Goal: Information Seeking & Learning: Learn about a topic

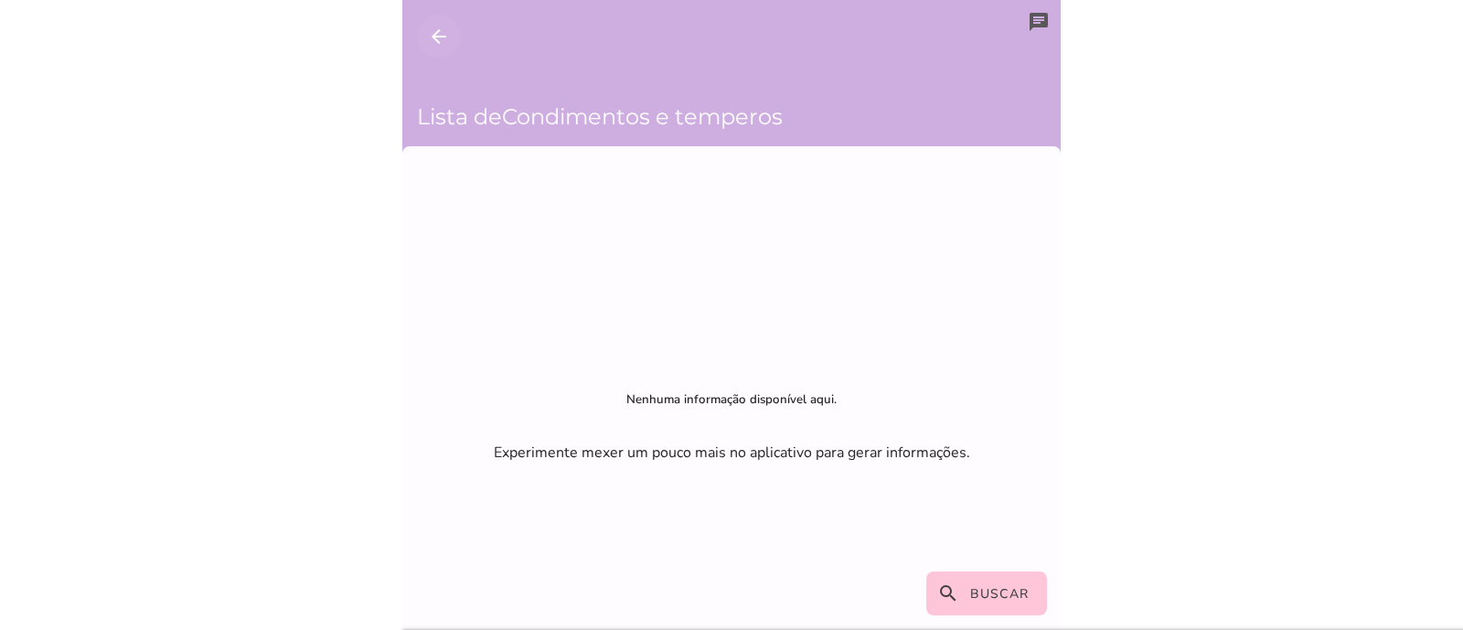
drag, startPoint x: 432, startPoint y: 48, endPoint x: 447, endPoint y: 5, distance: 45.7
click at [432, 47] on button "arrow_back" at bounding box center [439, 37] width 44 height 44
click at [422, 16] on button "arrow_back" at bounding box center [439, 37] width 44 height 44
click at [1028, 11] on icon "chat" at bounding box center [1039, 22] width 22 height 22
click at [455, 28] on button "arrow_back" at bounding box center [439, 37] width 44 height 44
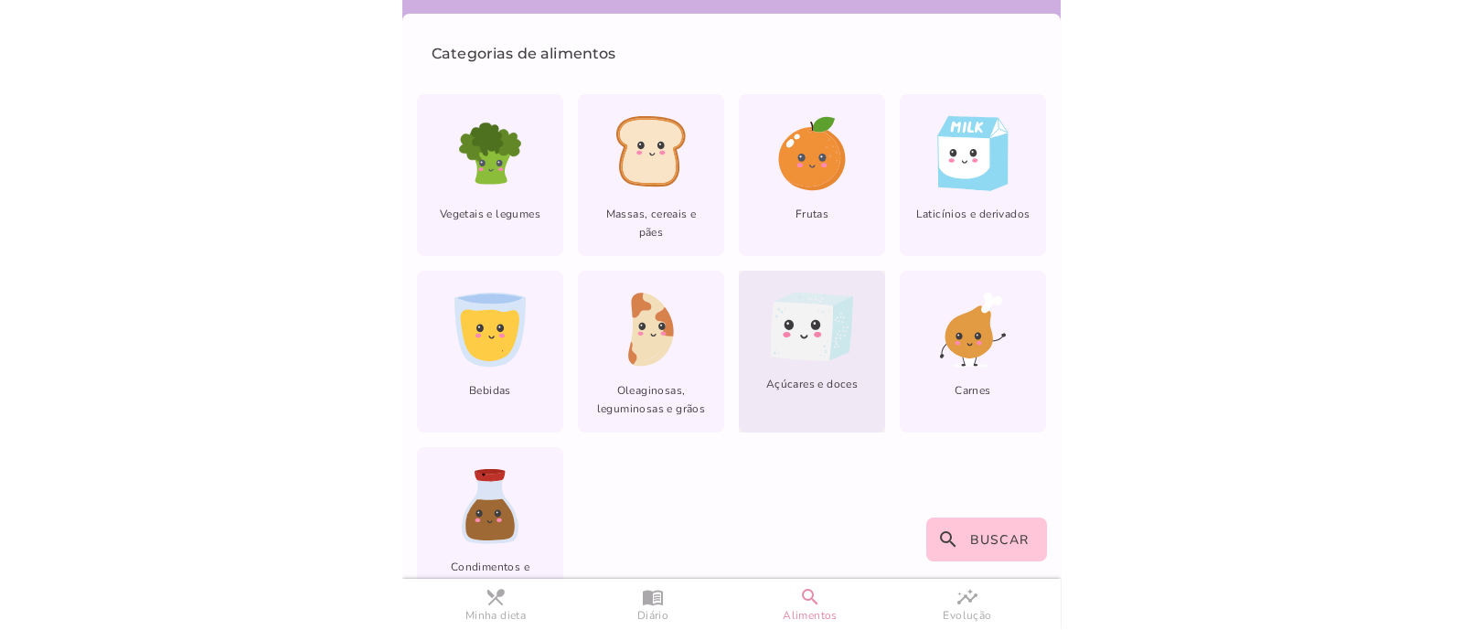
scroll to position [155, 0]
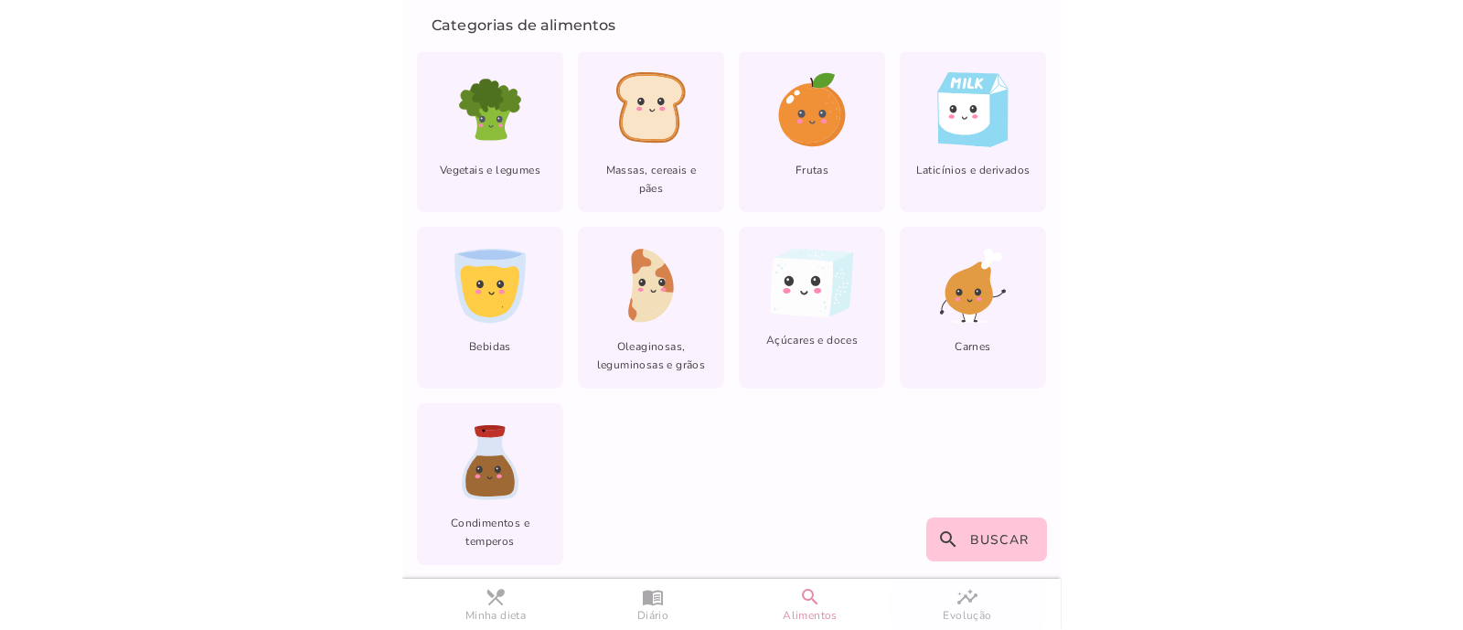
click at [955, 614] on span "Evolução" at bounding box center [967, 616] width 48 height 16
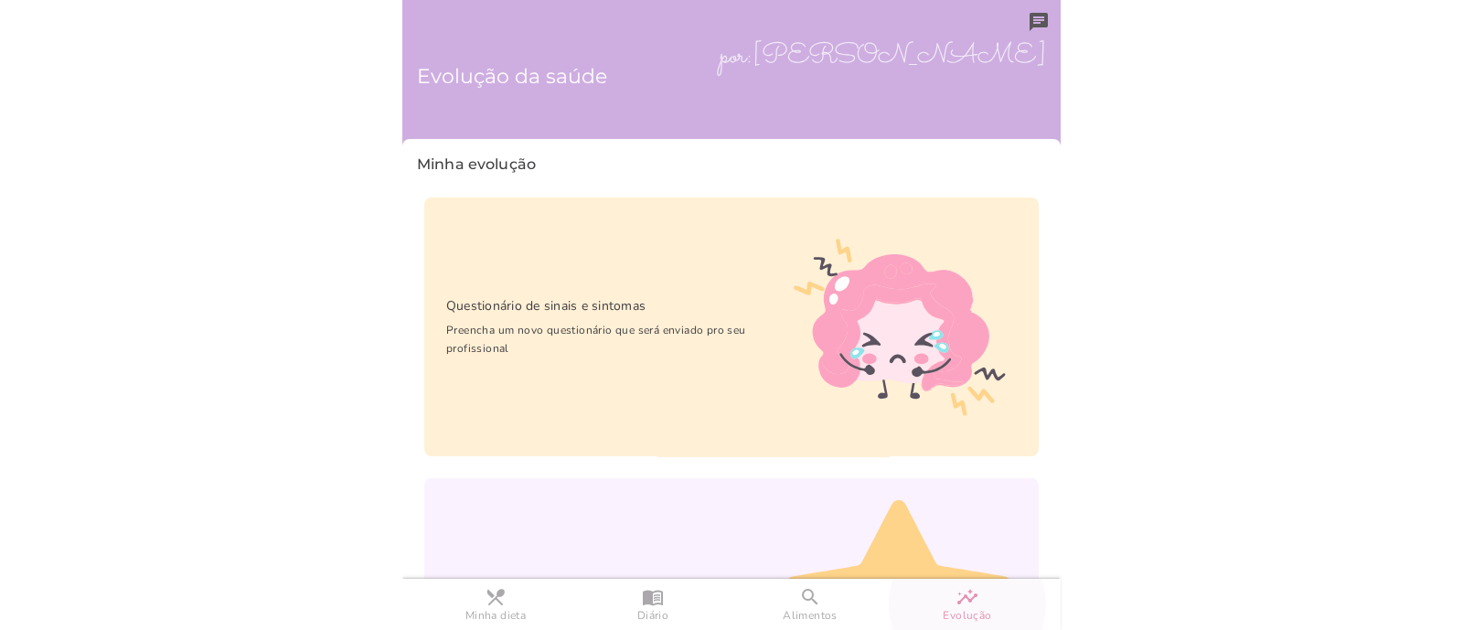
click at [728, 102] on h6 "Evolução da saúde" at bounding box center [731, 76] width 629 height 95
drag, startPoint x: 964, startPoint y: 54, endPoint x: 864, endPoint y: 52, distance: 99.7
click at [964, 53] on h6 "Evolução da saúde" at bounding box center [731, 76] width 629 height 95
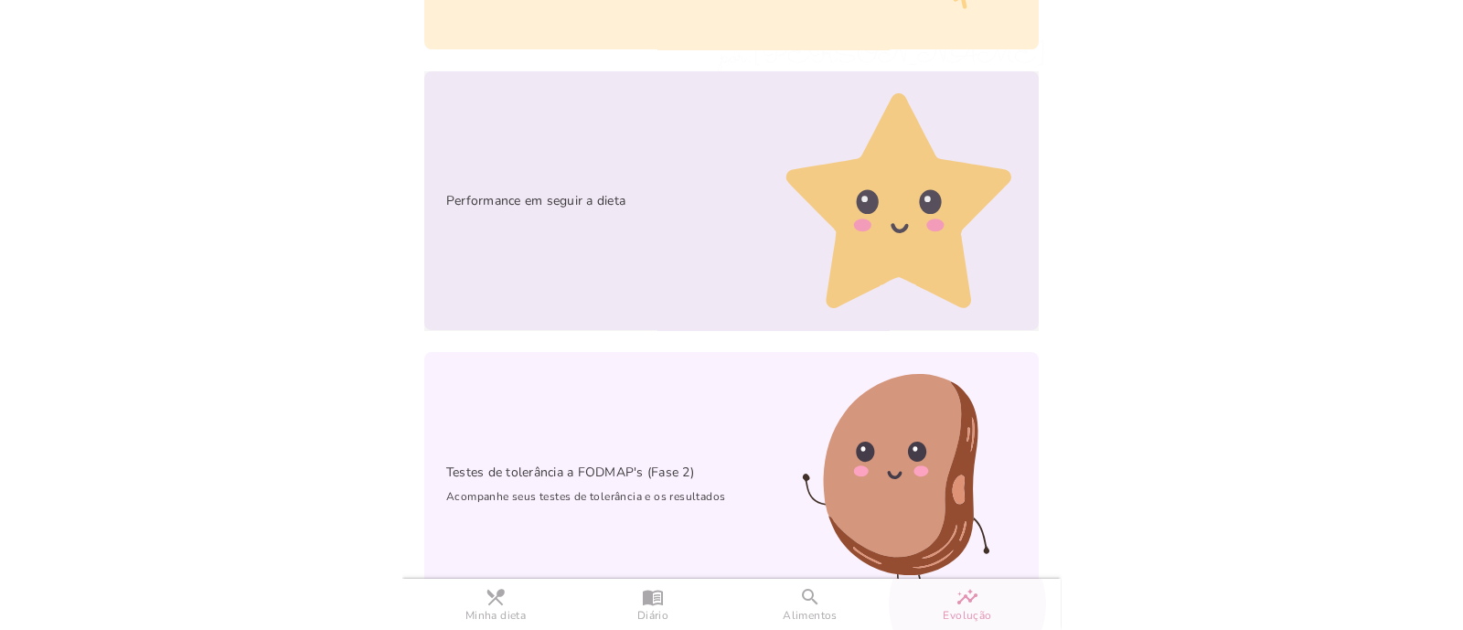
scroll to position [438, 0]
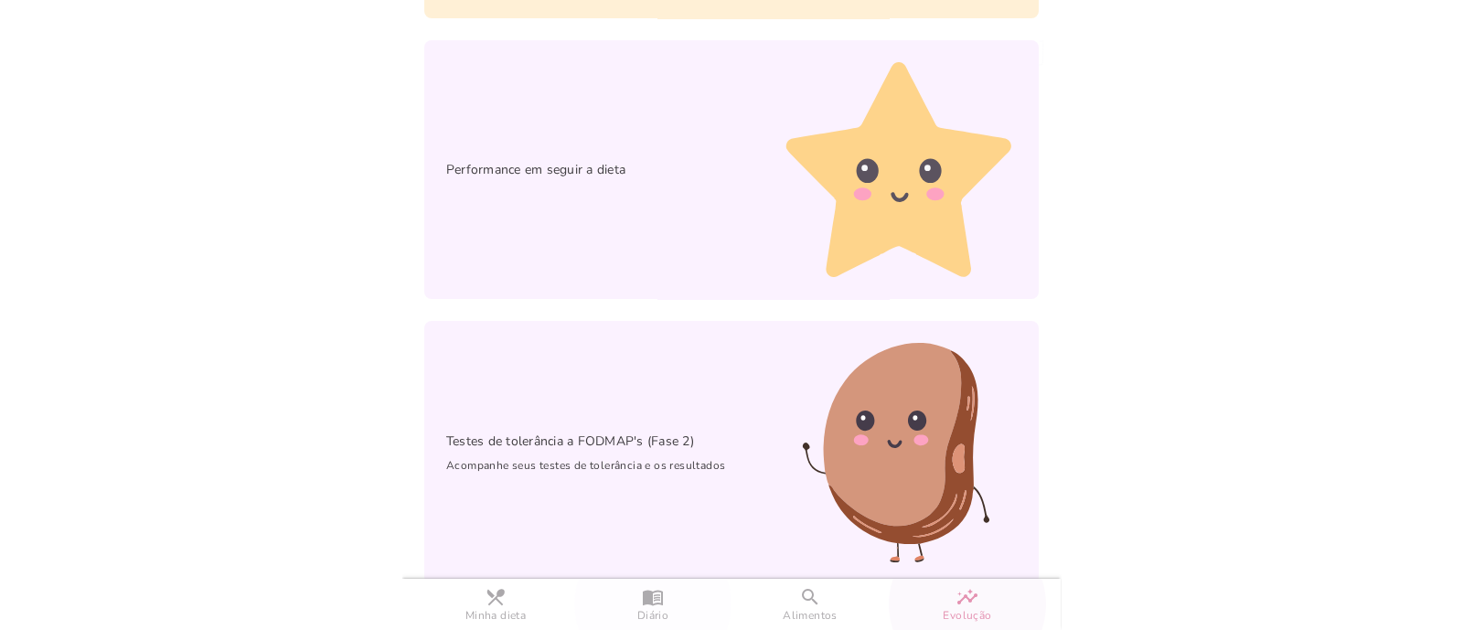
click at [0, 0] on slot "menu_book" at bounding box center [0, 0] width 0 height 0
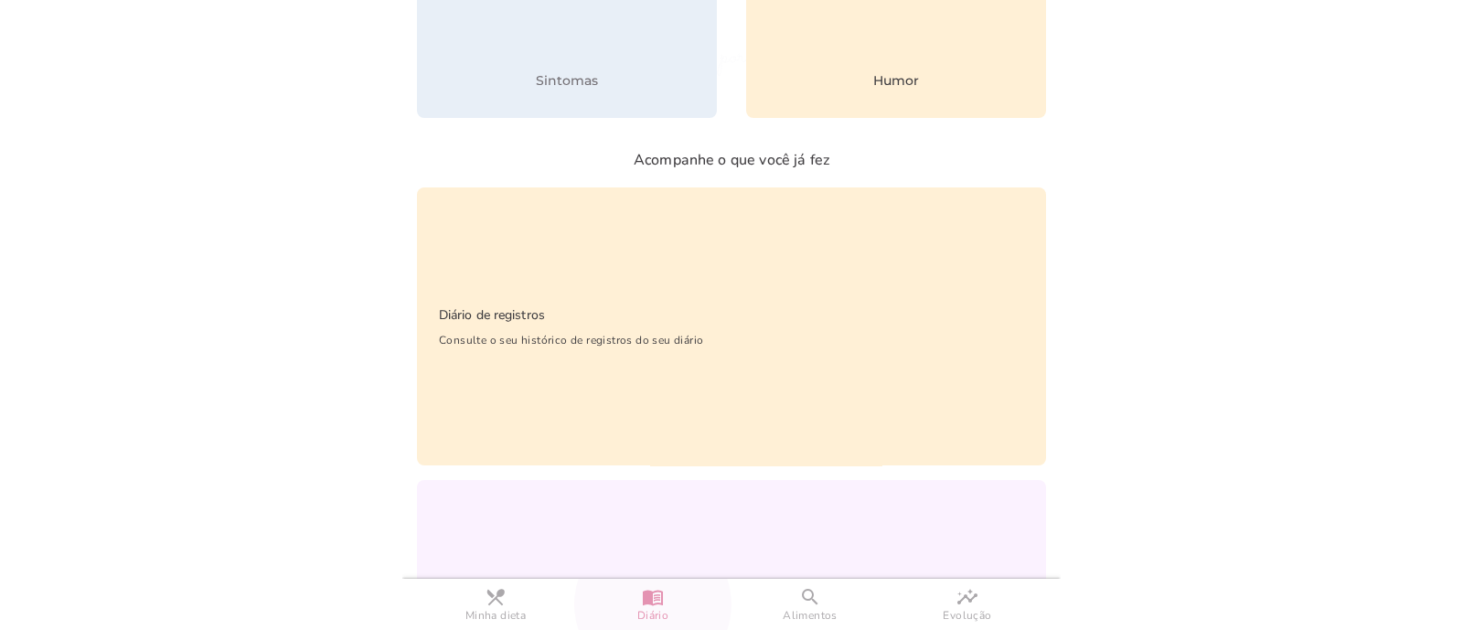
scroll to position [50, 0]
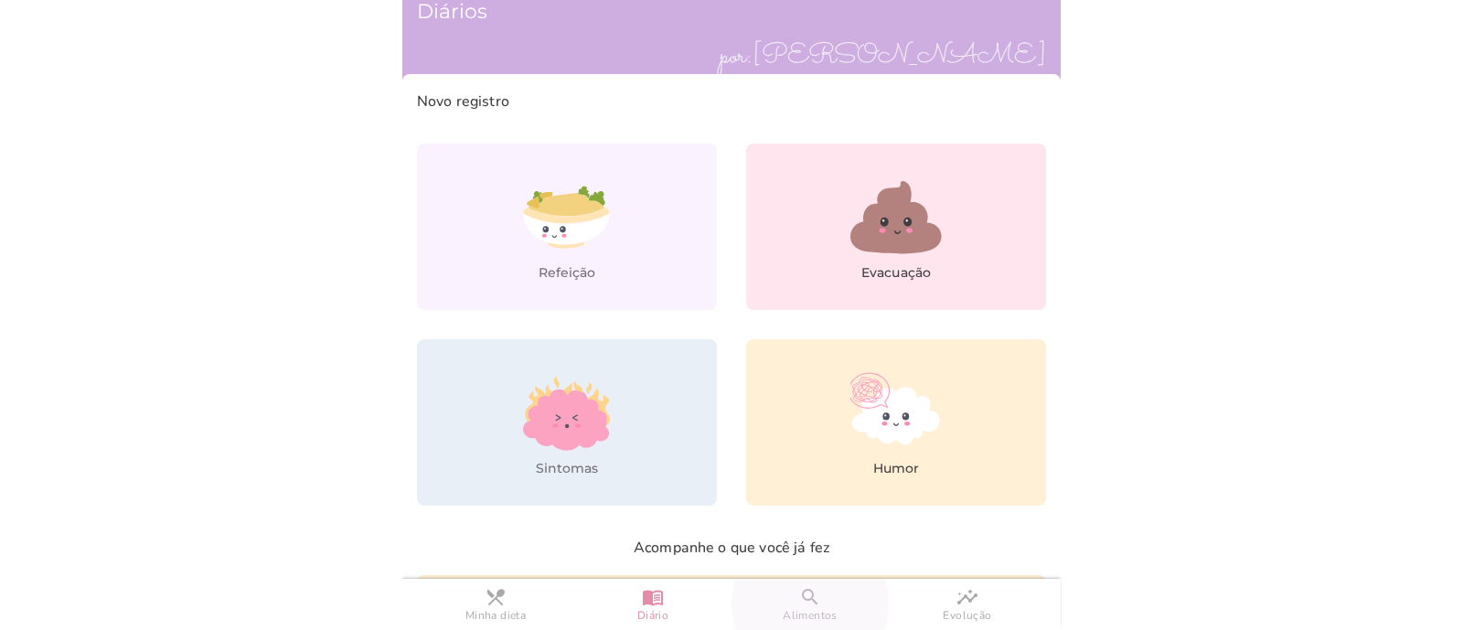
click at [827, 591] on link "search Alimentos" at bounding box center [809, 604] width 157 height 51
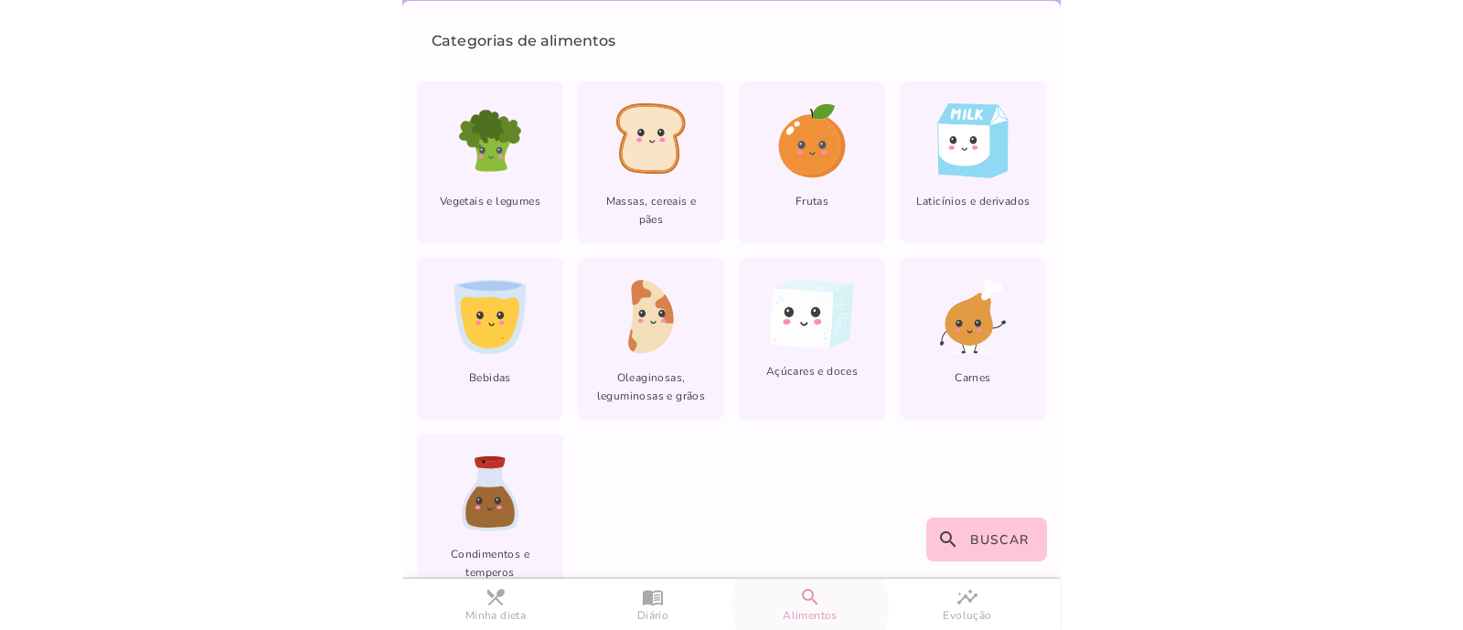
scroll to position [155, 0]
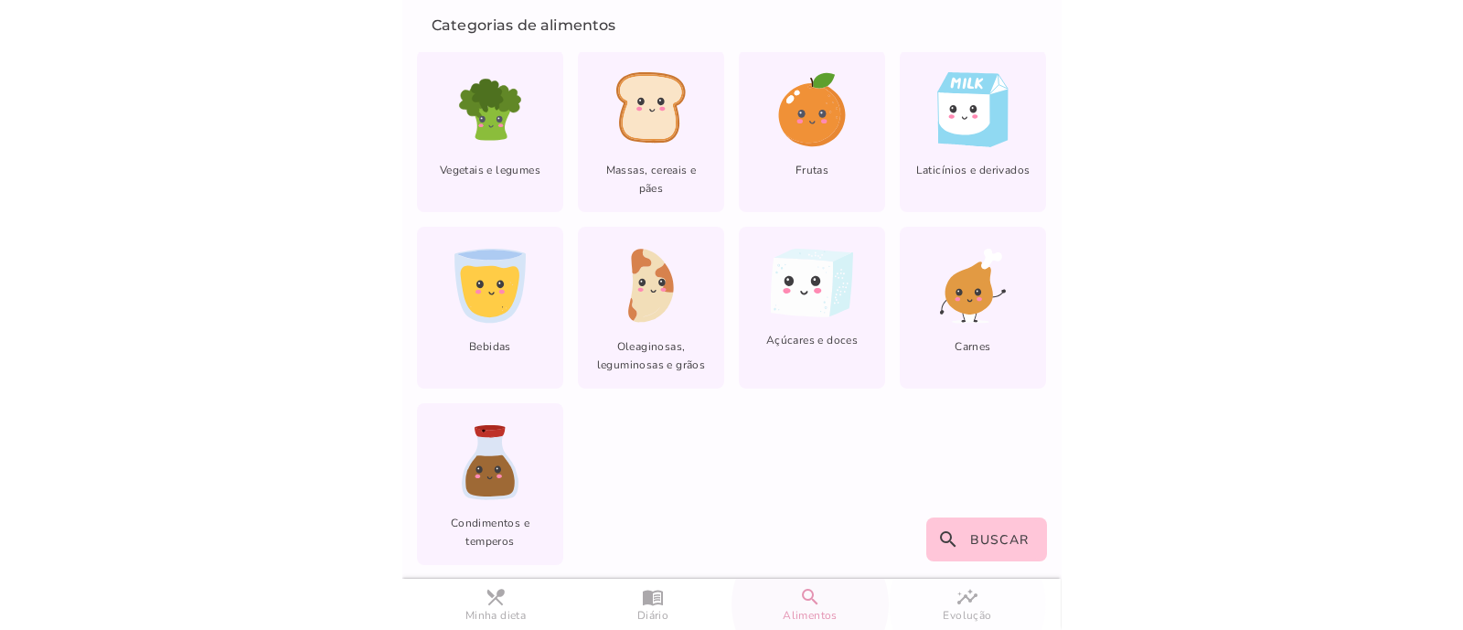
click at [986, 614] on span "Evolução" at bounding box center [967, 616] width 48 height 16
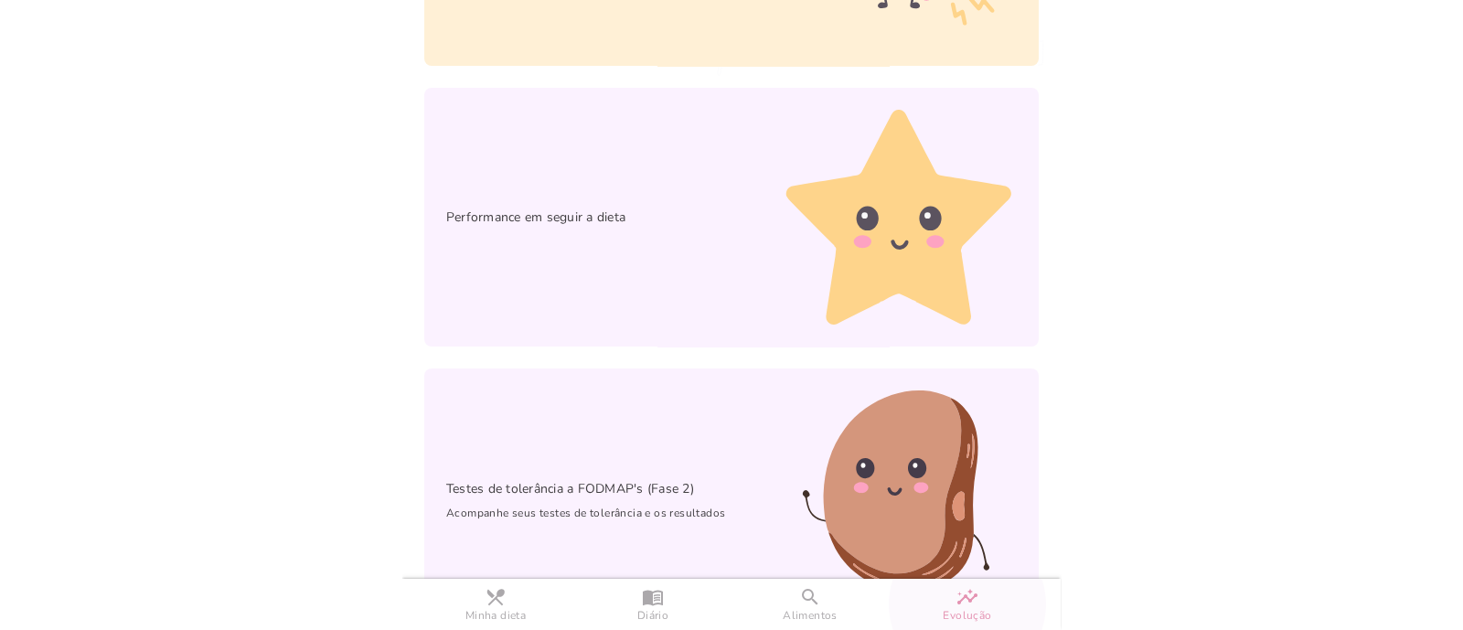
scroll to position [438, 0]
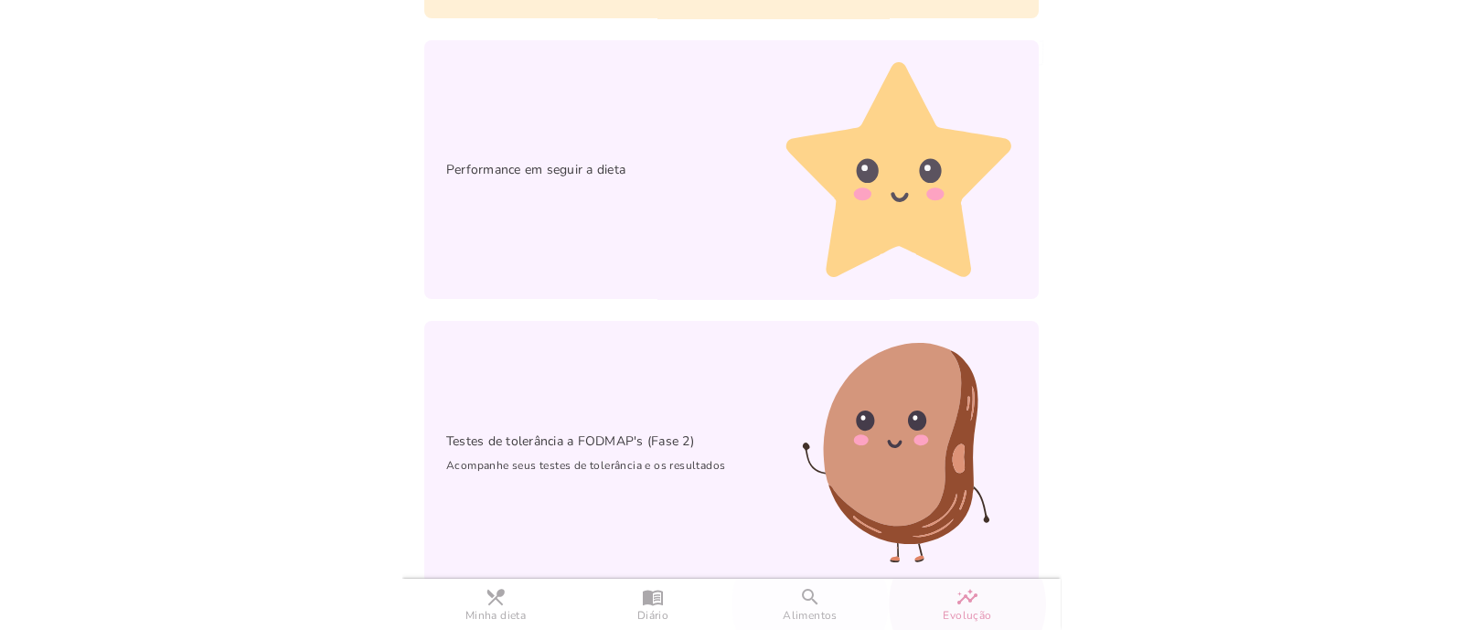
click at [0, 0] on slot "search" at bounding box center [0, 0] width 0 height 0
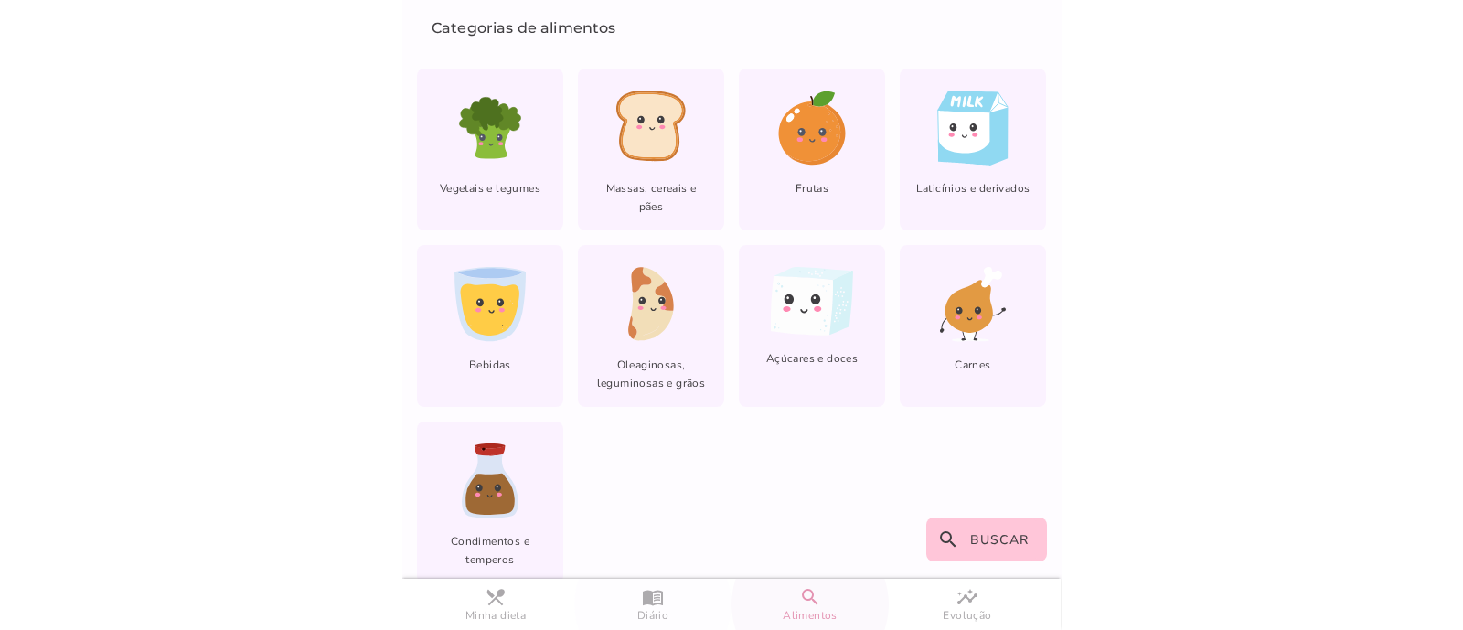
click at [0, 0] on slot "menu_book" at bounding box center [0, 0] width 0 height 0
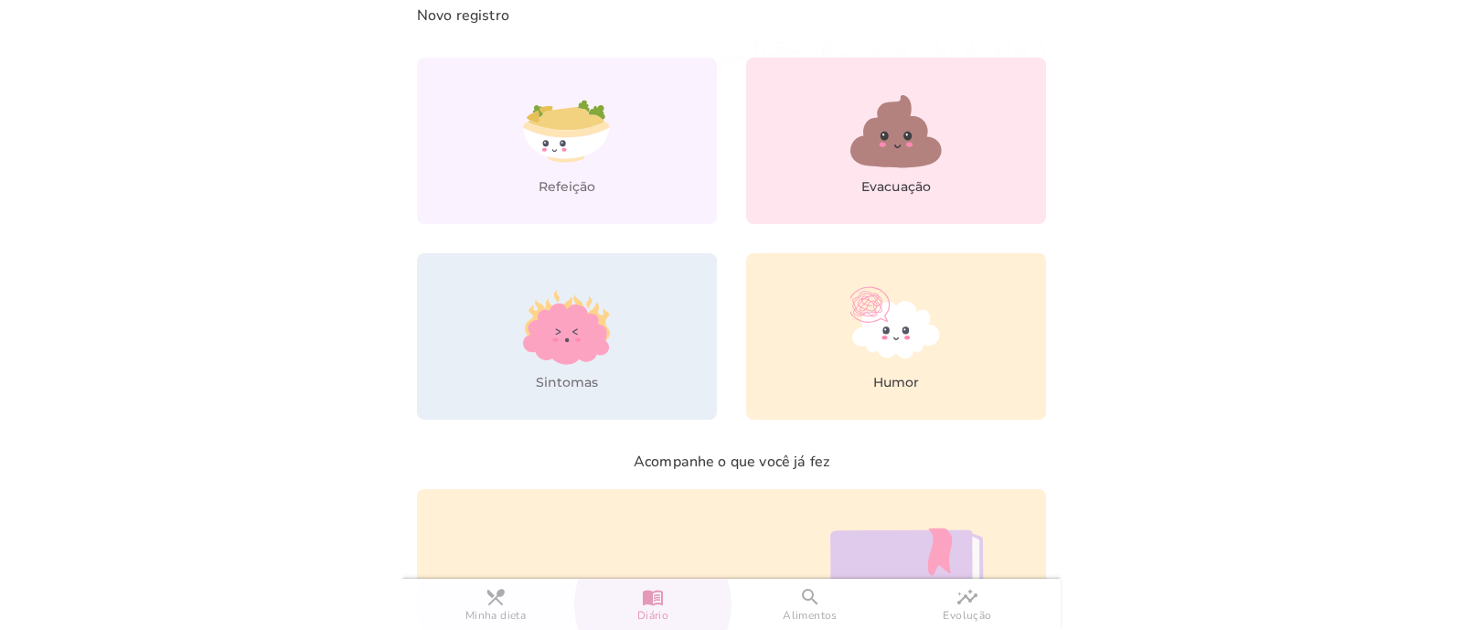
click at [498, 605] on link "restaurant_menu Minha dieta" at bounding box center [495, 604] width 157 height 51
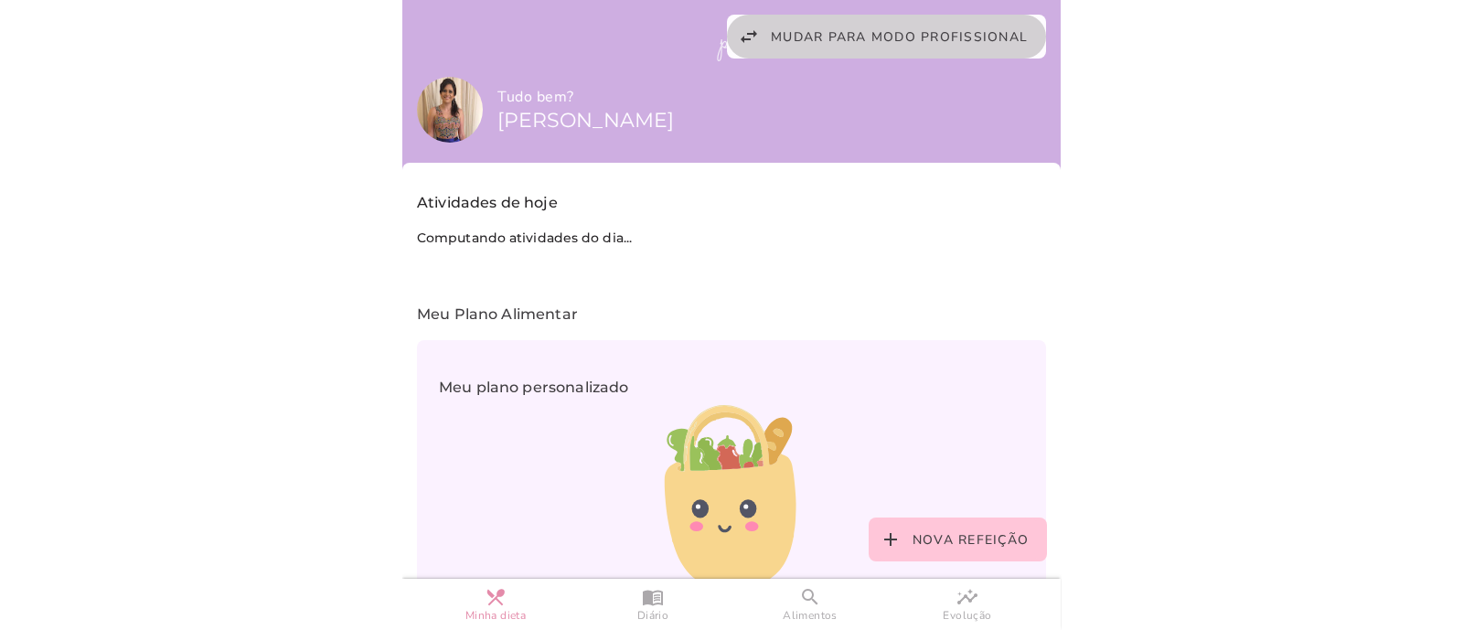
click at [918, 36] on span "Mudar para modo profissional" at bounding box center [899, 36] width 257 height 17
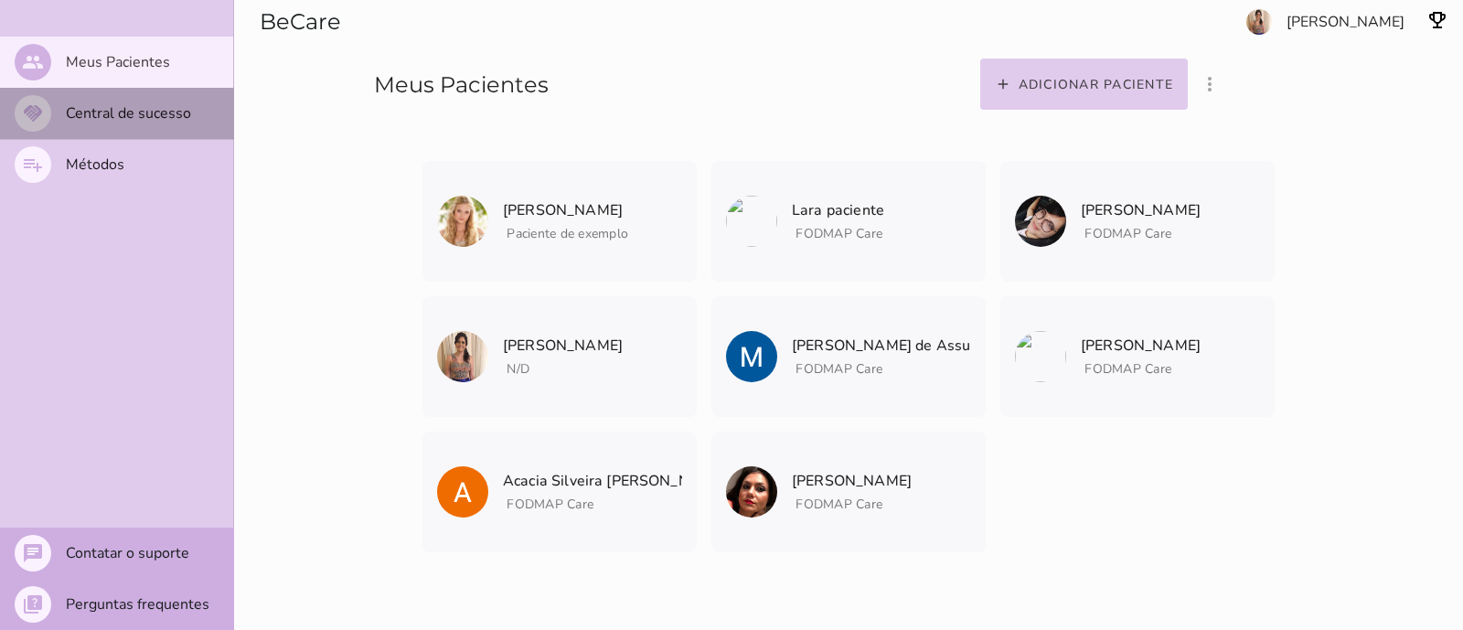
click at [0, 0] on slot "Central de sucesso" at bounding box center [0, 0] width 0 height 0
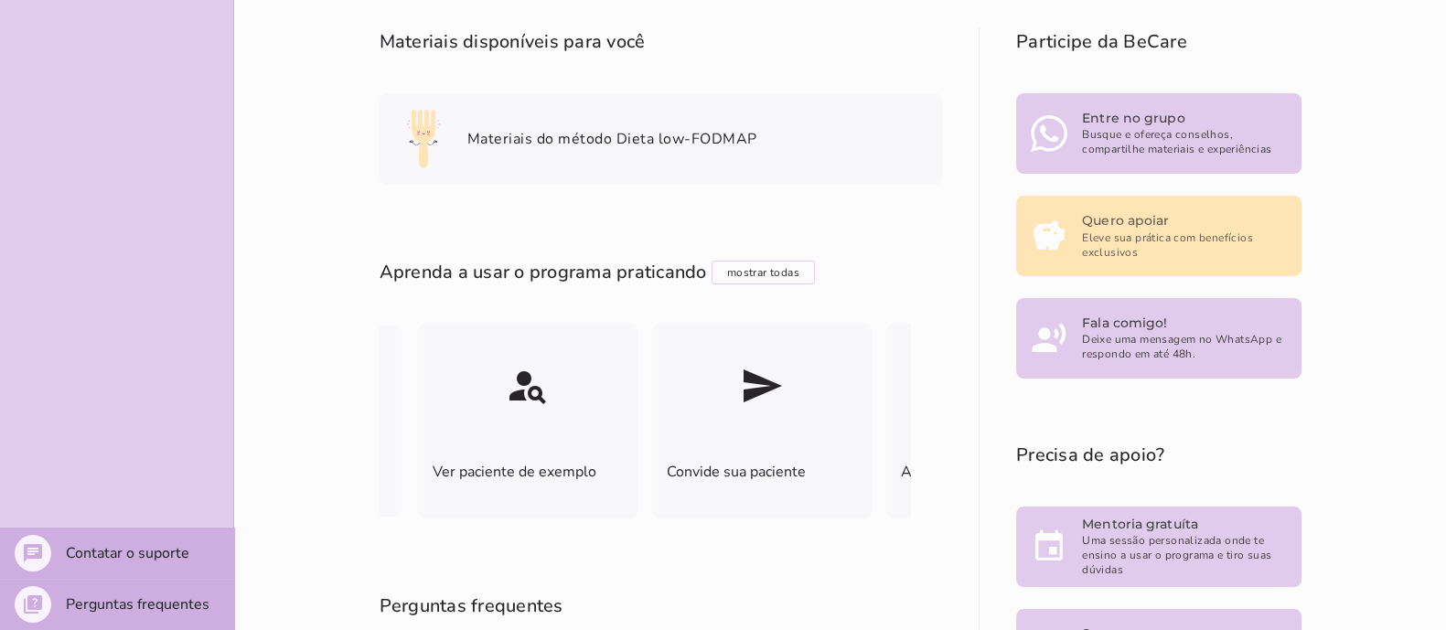
scroll to position [228, 0]
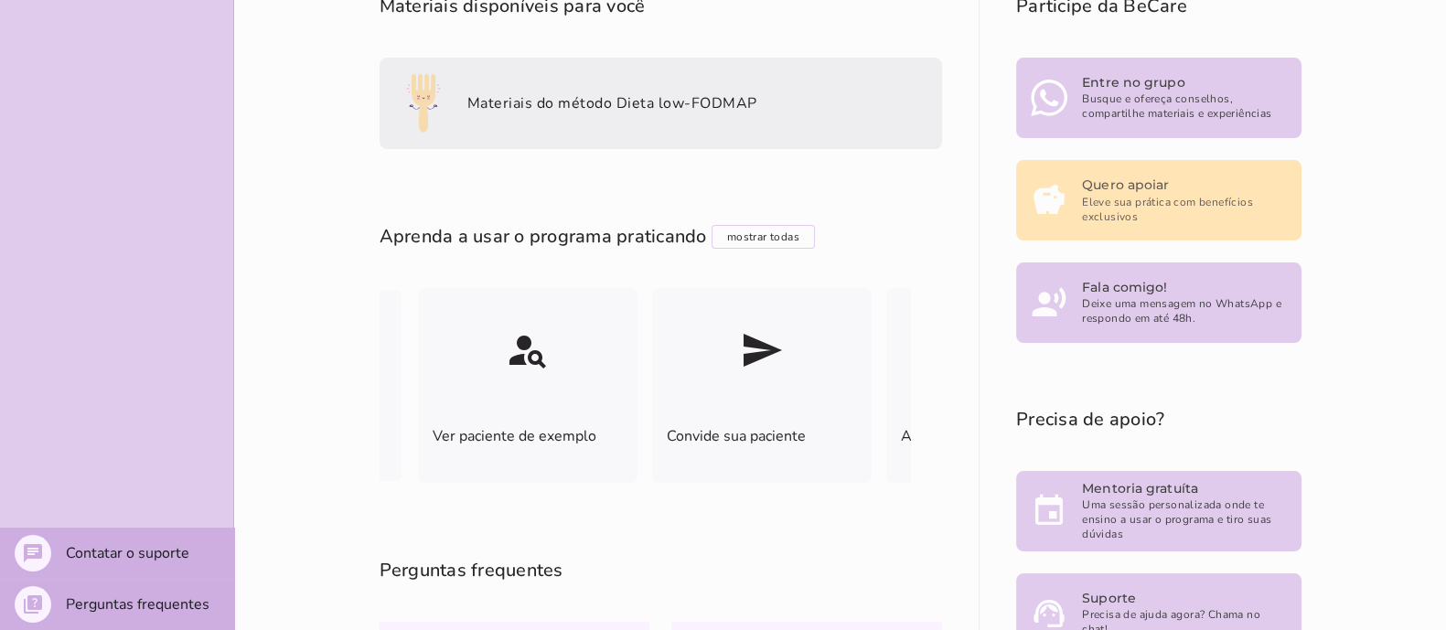
click at [0, 0] on slot "Materiais do método Dieta low-FODMAP" at bounding box center [0, 0] width 0 height 0
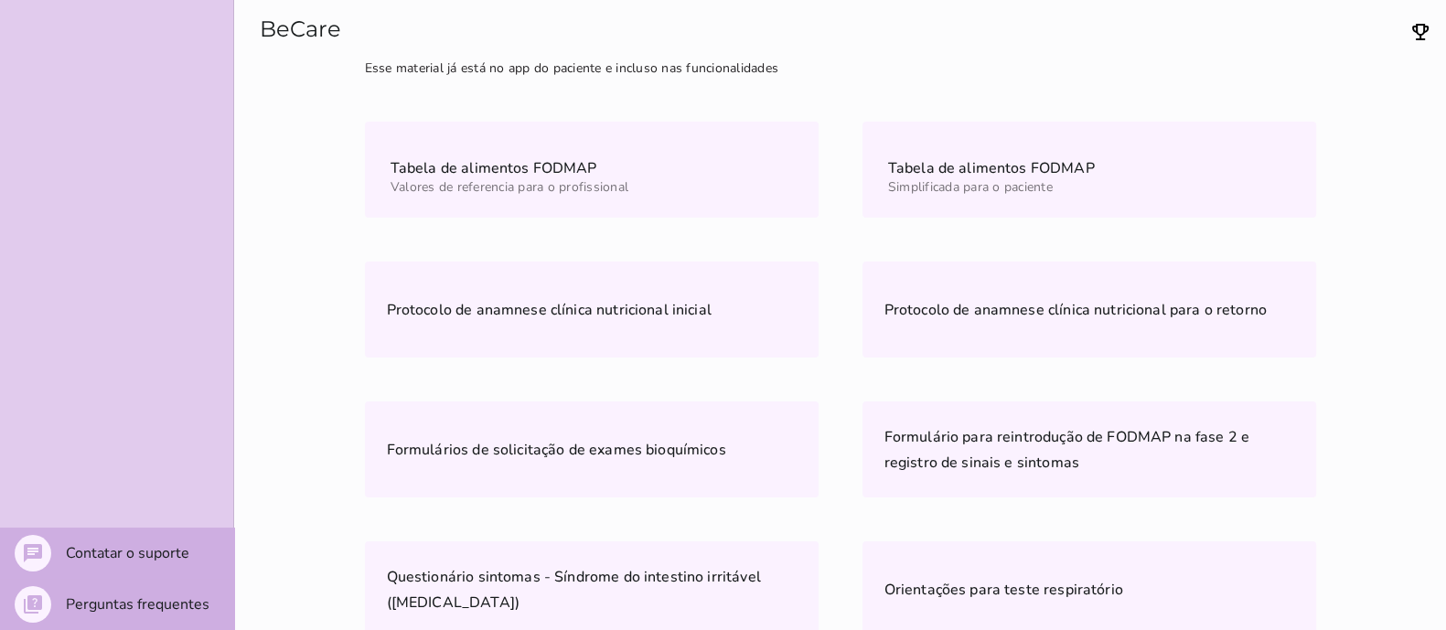
scroll to position [215, 0]
